Goal: Task Accomplishment & Management: Use online tool/utility

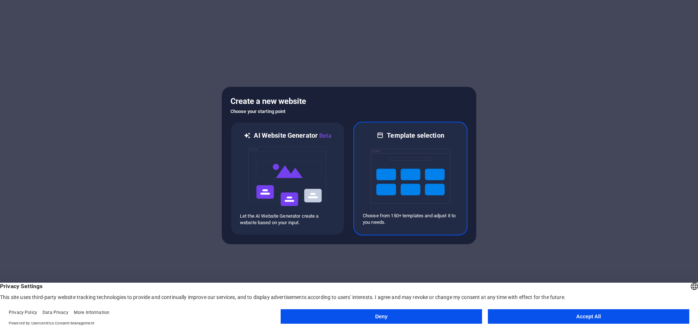
click at [384, 168] on img at bounding box center [411, 176] width 80 height 73
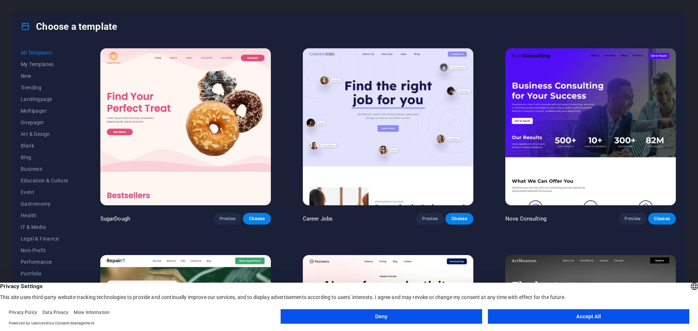
click at [437, 316] on button "Deny" at bounding box center [381, 316] width 201 height 15
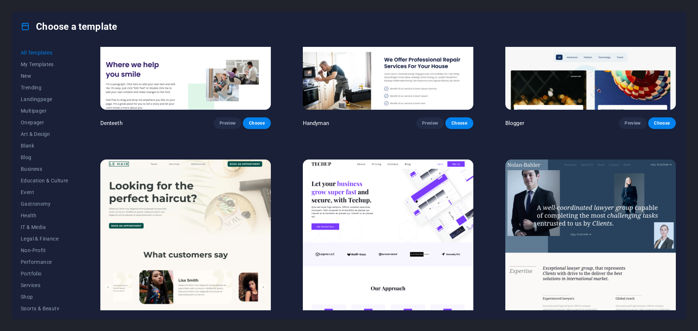
scroll to position [3462, 0]
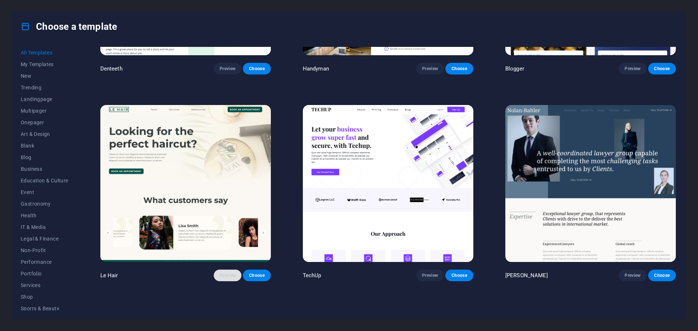
click at [226, 273] on span "Preview" at bounding box center [228, 276] width 16 height 6
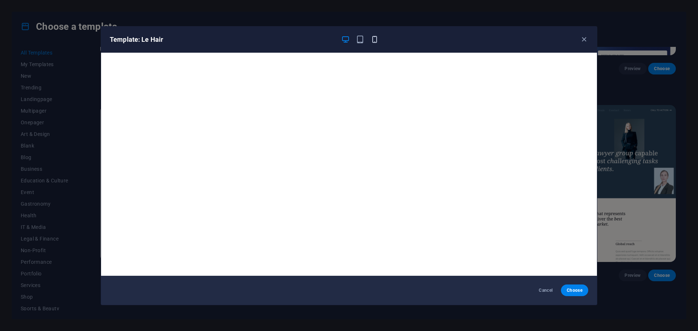
click at [374, 41] on icon "button" at bounding box center [375, 39] width 8 height 8
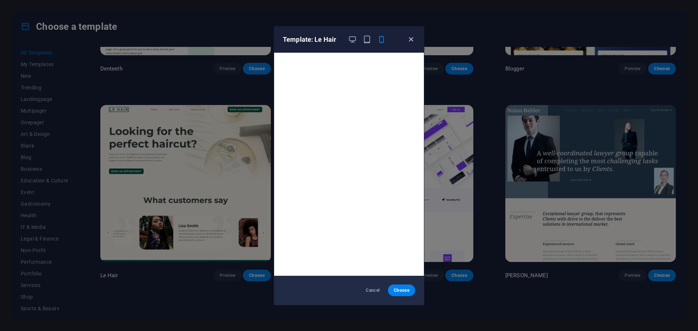
click at [413, 36] on icon "button" at bounding box center [411, 39] width 8 height 8
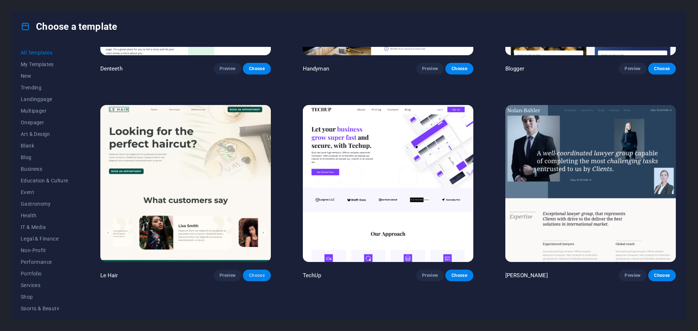
click at [256, 273] on span "Choose" at bounding box center [257, 276] width 16 height 6
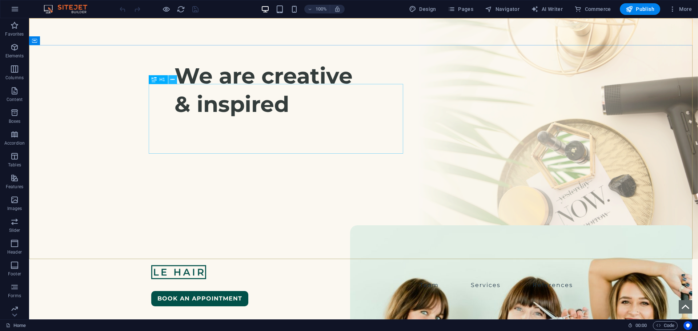
click at [171, 79] on icon at bounding box center [173, 80] width 4 height 8
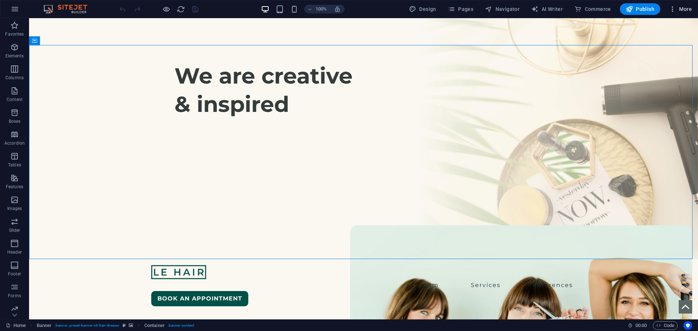
click at [684, 8] on span "More" at bounding box center [680, 8] width 23 height 7
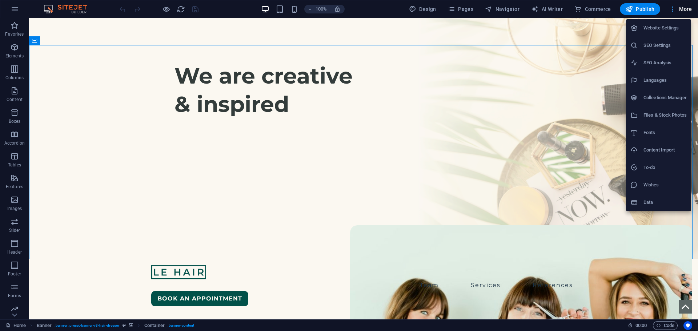
click at [684, 8] on div at bounding box center [349, 165] width 698 height 331
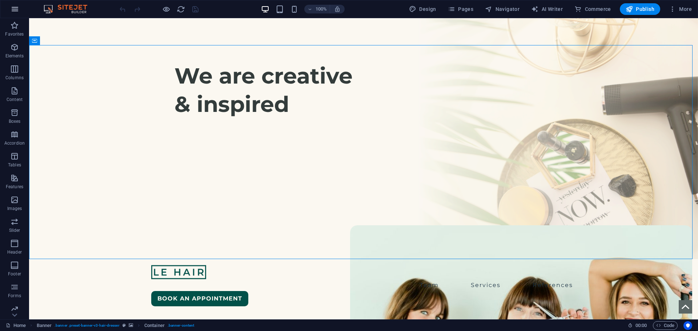
click at [9, 8] on button "button" at bounding box center [14, 8] width 17 height 17
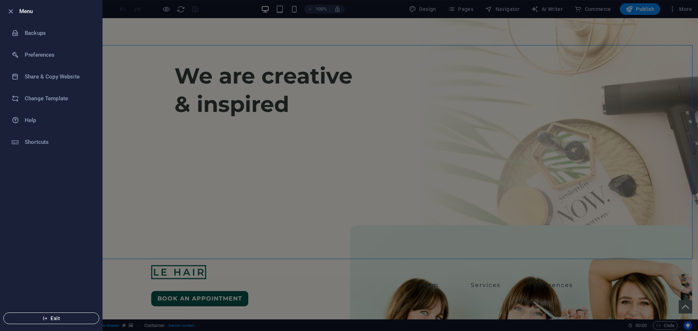
click at [71, 319] on span "Exit" at bounding box center [51, 319] width 84 height 6
